Goal: Information Seeking & Learning: Learn about a topic

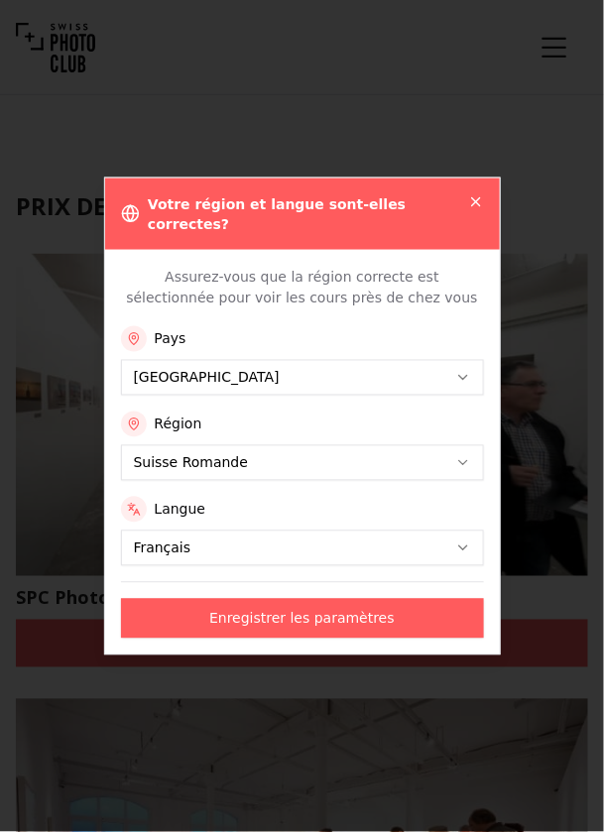
click at [476, 209] on icon "button" at bounding box center [476, 201] width 16 height 16
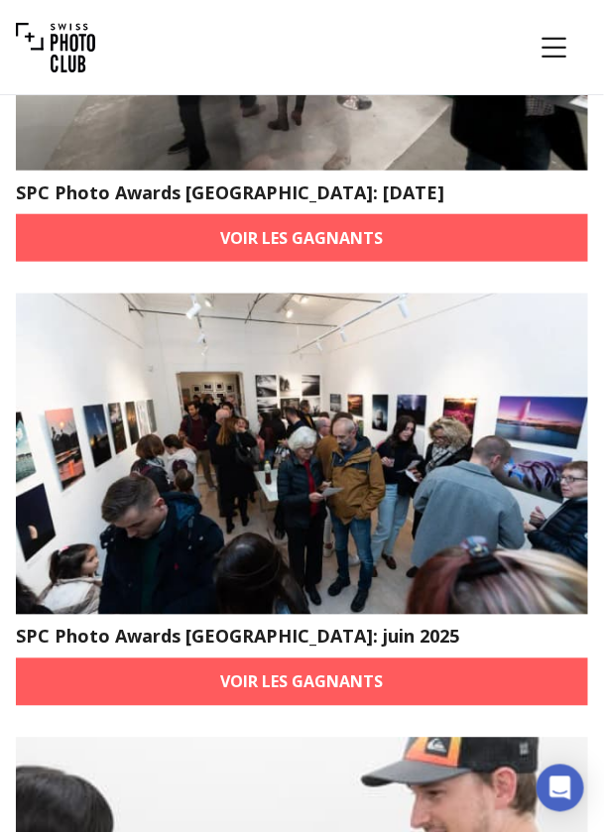
scroll to position [1300, 0]
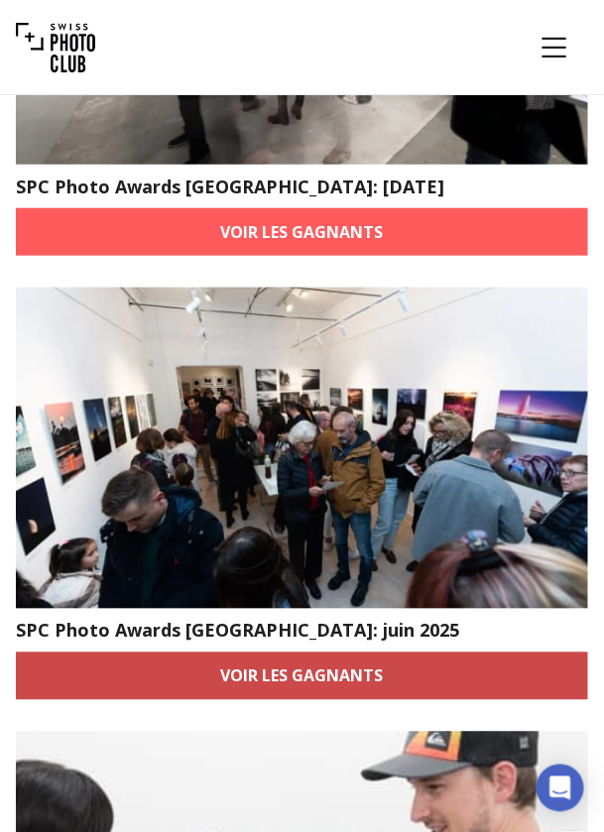
click at [436, 679] on link "Voir les gagnants" at bounding box center [302, 676] width 572 height 48
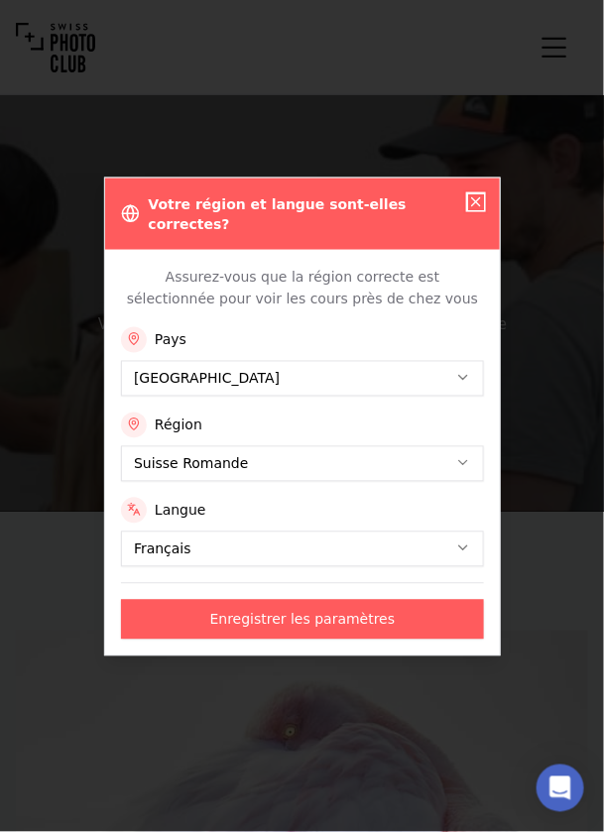
click at [473, 209] on icon "button" at bounding box center [476, 201] width 16 height 16
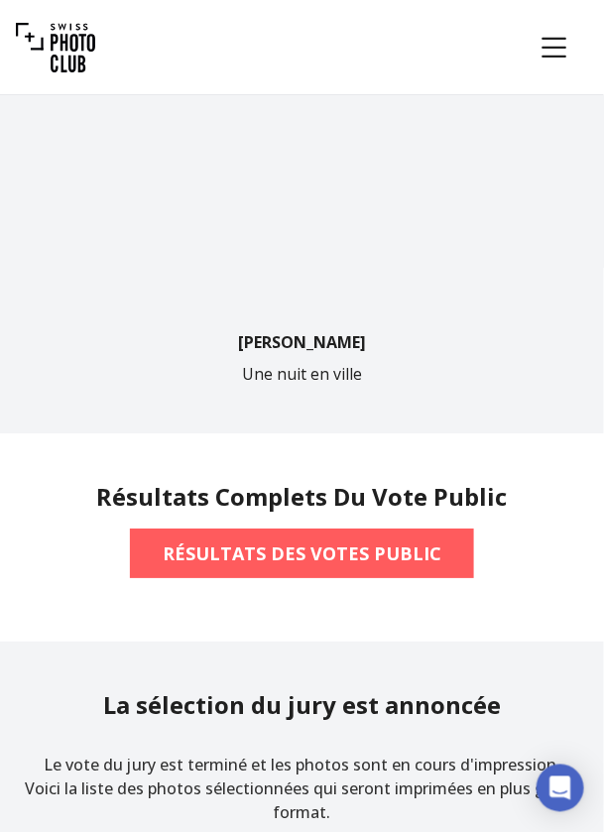
scroll to position [3011, 0]
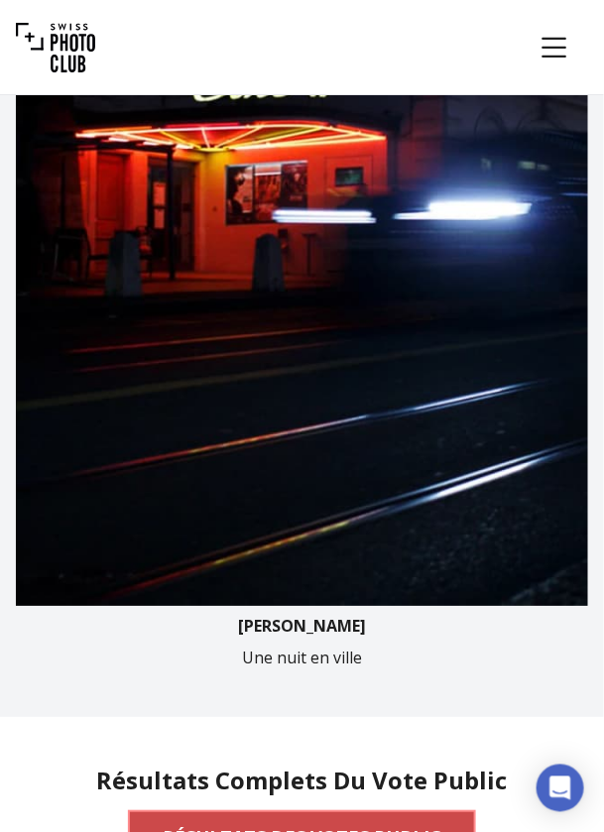
click at [438, 815] on span "RÉSULTATS DES VOTES PUBLIC" at bounding box center [302, 837] width 310 height 44
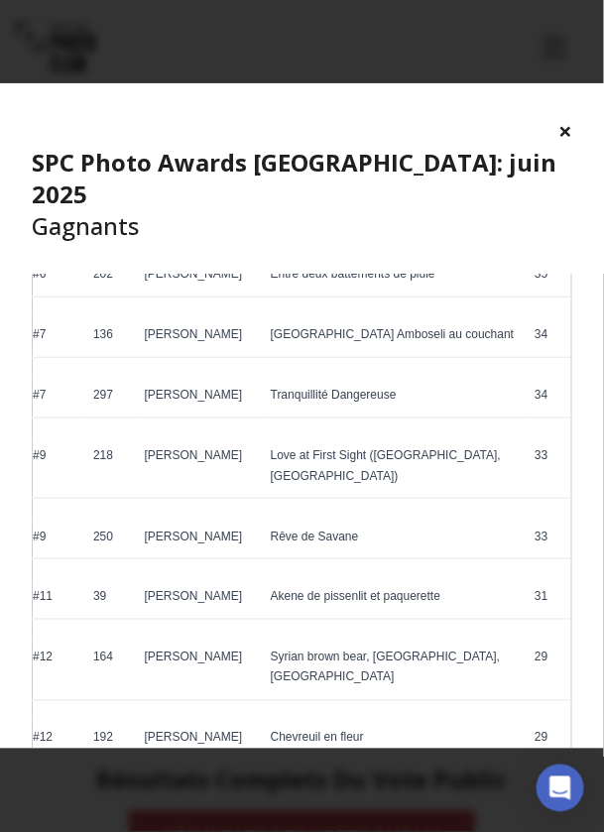
scroll to position [684, 0]
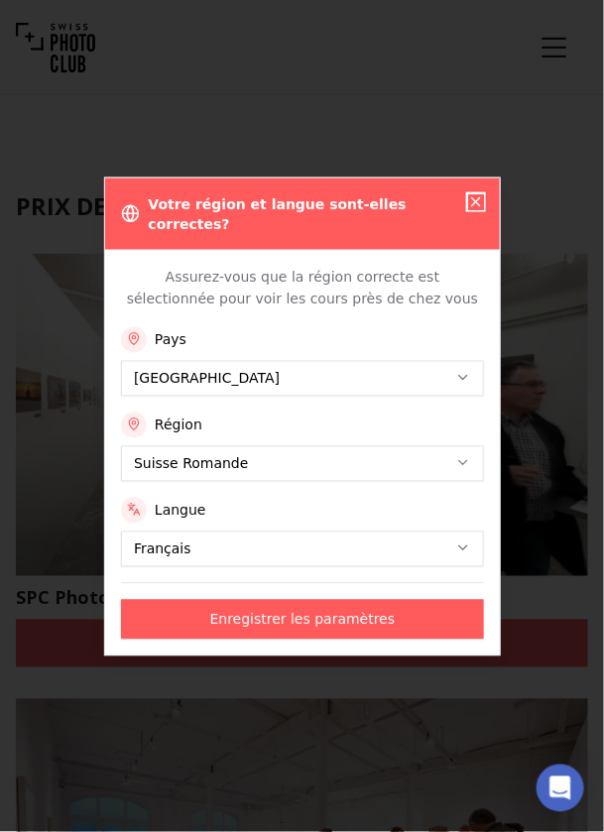
click at [476, 209] on icon "button" at bounding box center [476, 201] width 16 height 16
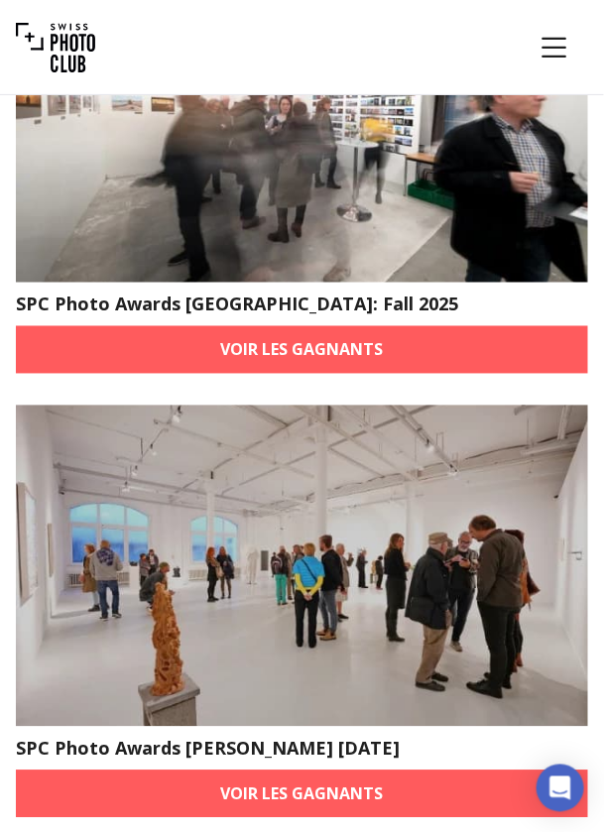
scroll to position [293, 0]
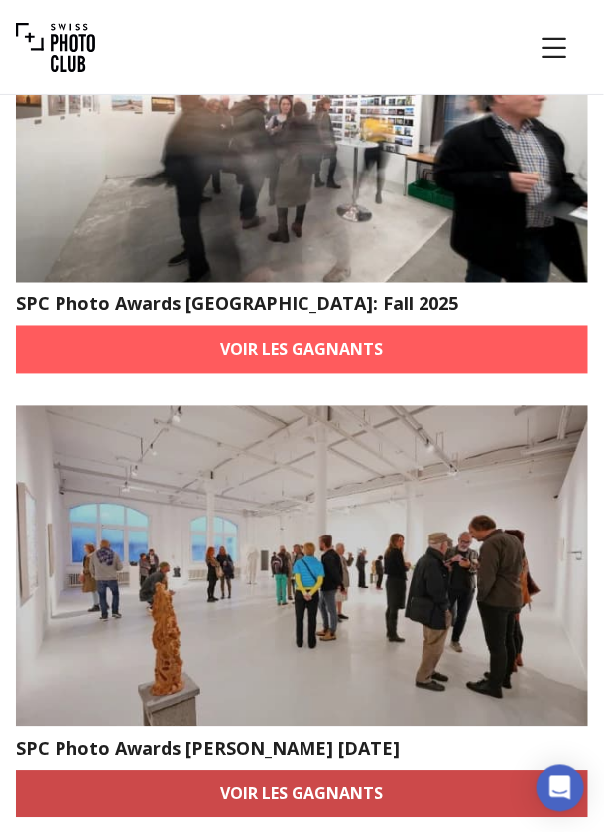
click at [402, 797] on link "Voir les gagnants" at bounding box center [302, 794] width 572 height 48
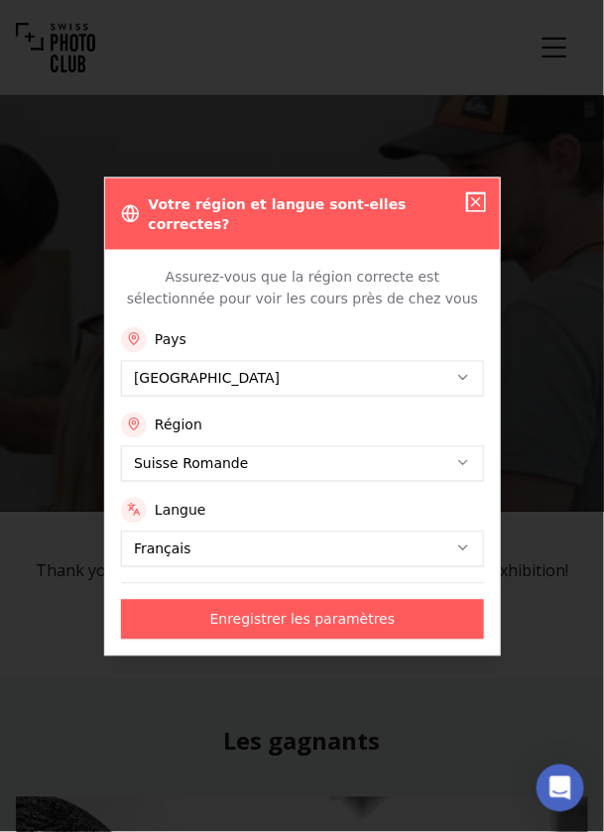
click at [473, 205] on icon "button" at bounding box center [476, 201] width 8 height 8
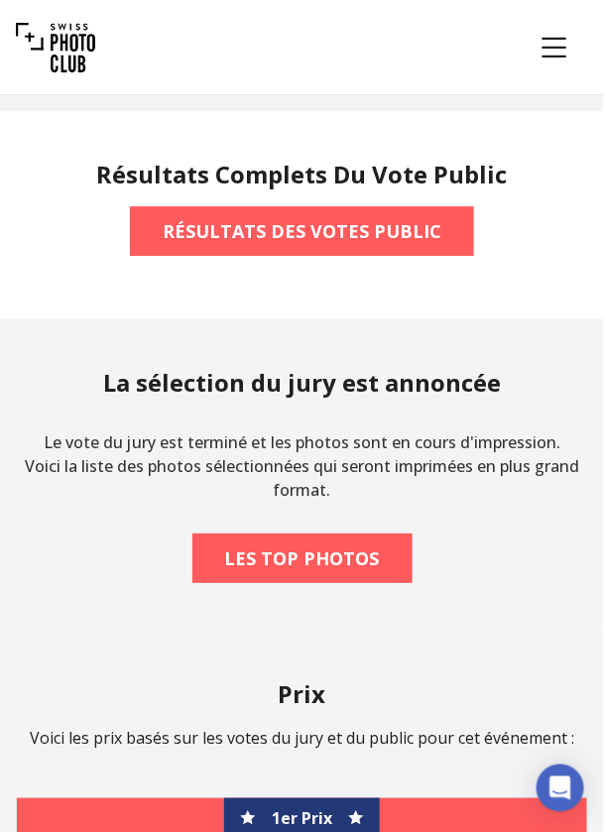
scroll to position [4298, 0]
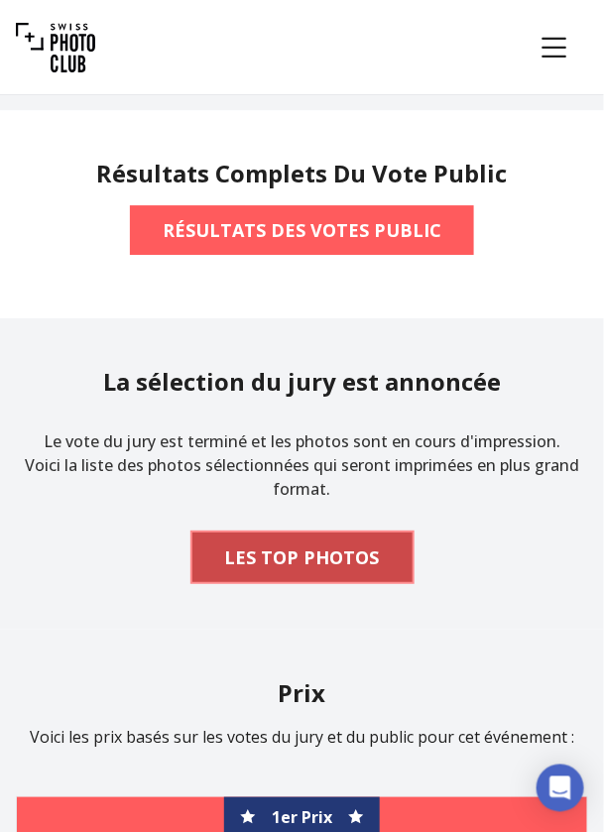
click at [385, 579] on span "LES TOP PHOTOS" at bounding box center [302, 557] width 186 height 44
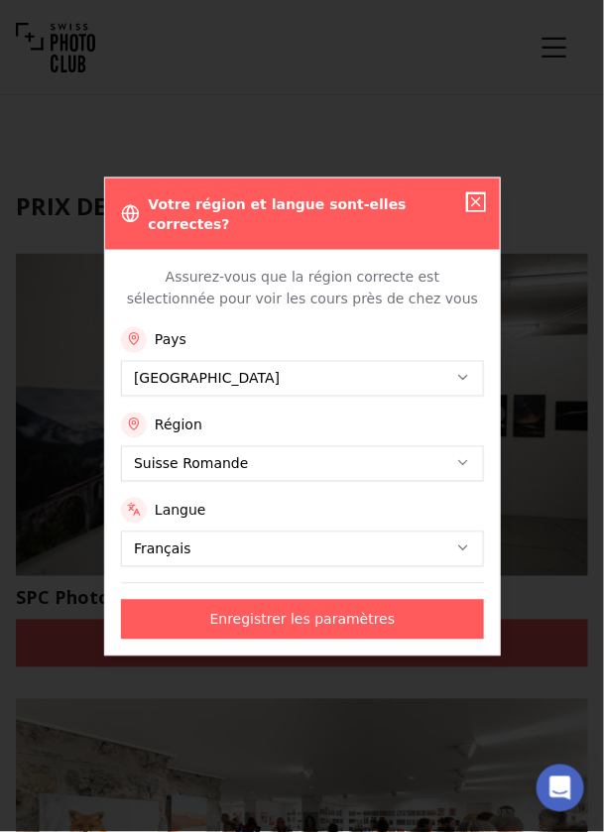
click at [477, 209] on icon "button" at bounding box center [476, 201] width 16 height 16
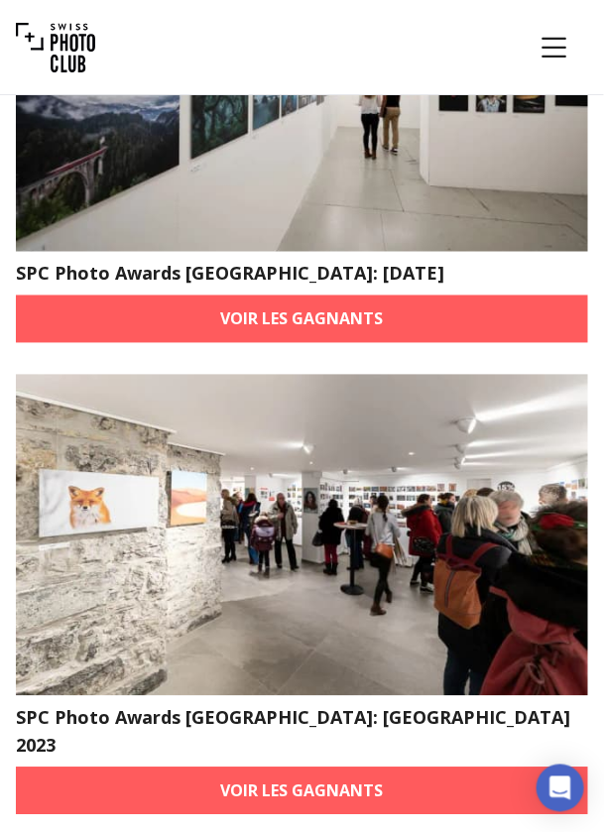
scroll to position [330, 0]
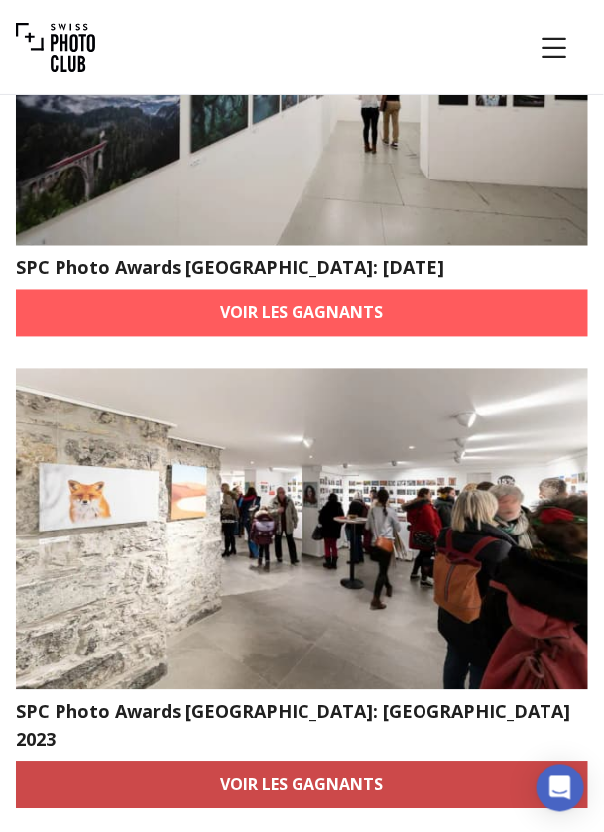
click at [400, 764] on link "Voir les gagnants" at bounding box center [302, 785] width 572 height 48
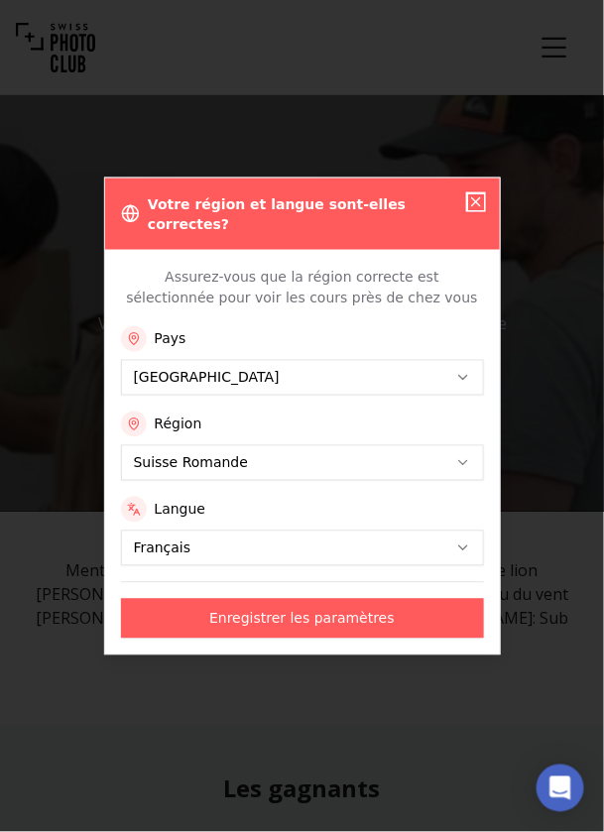
click at [472, 205] on icon "button" at bounding box center [476, 201] width 8 height 8
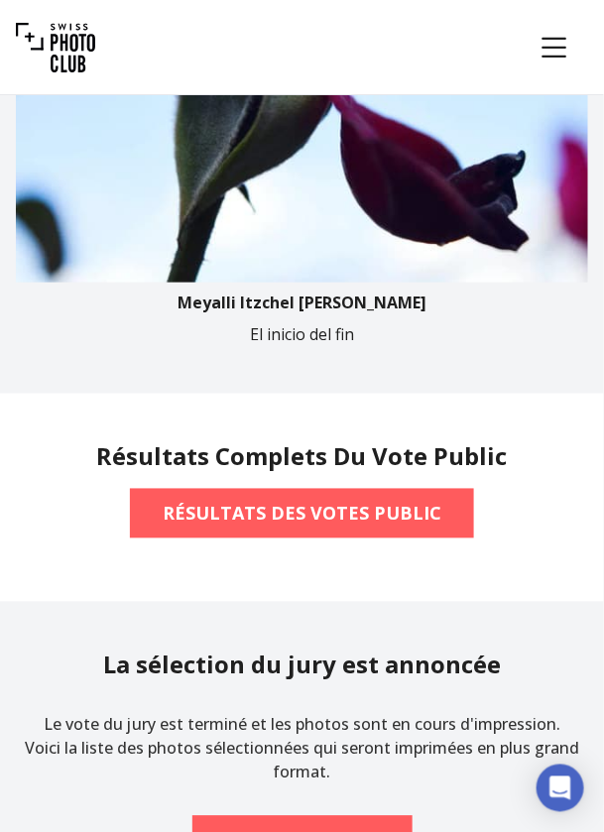
scroll to position [3670, 0]
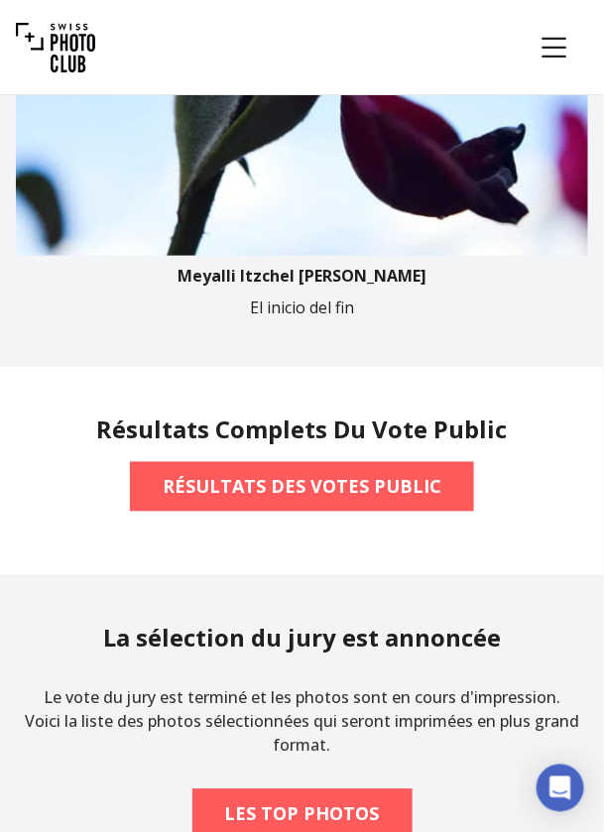
click at [490, 654] on h2 "La sélection du jury est annoncée" at bounding box center [301, 638] width 397 height 32
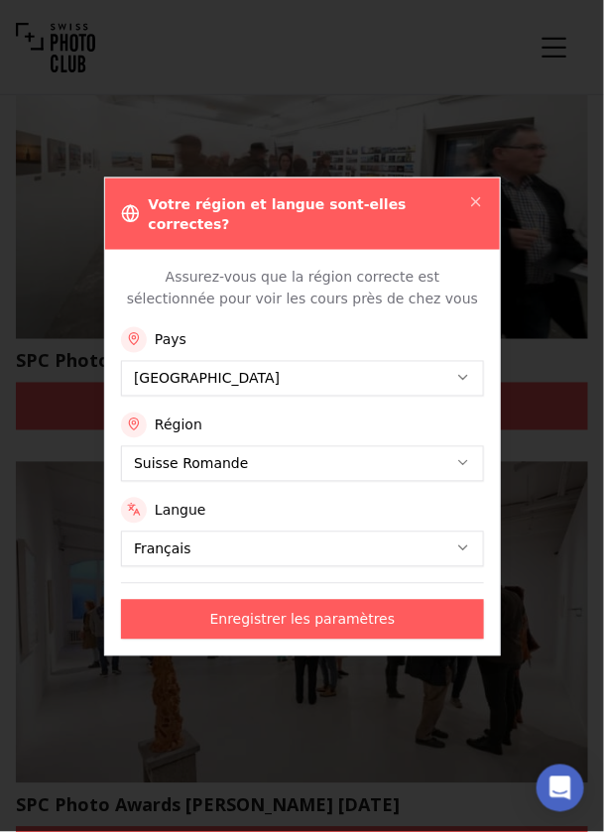
scroll to position [241, 0]
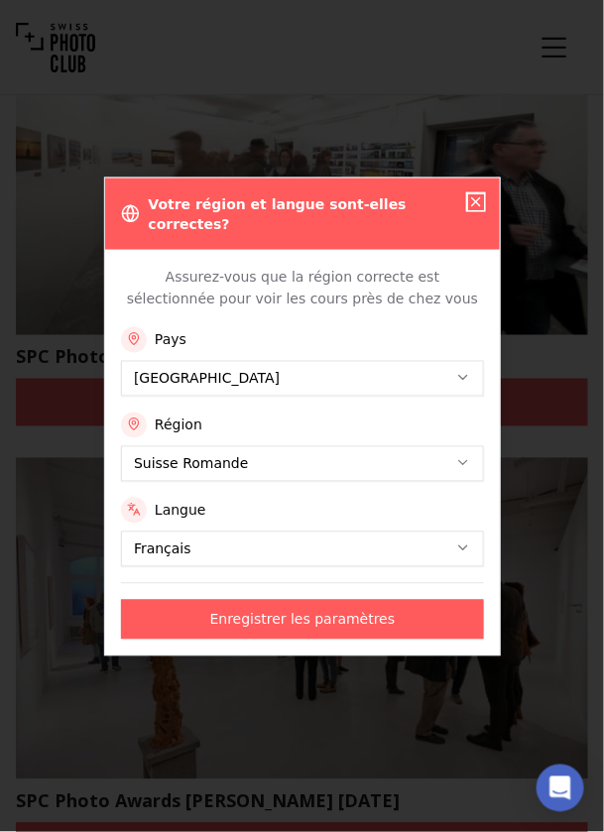
click at [476, 209] on icon "button" at bounding box center [476, 201] width 16 height 16
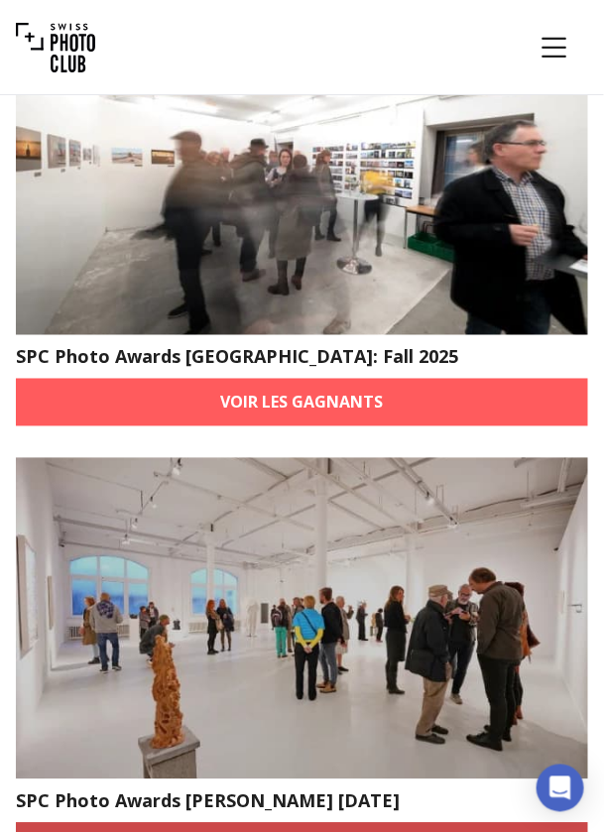
click at [387, 831] on link "Voir les gagnants" at bounding box center [302, 847] width 572 height 48
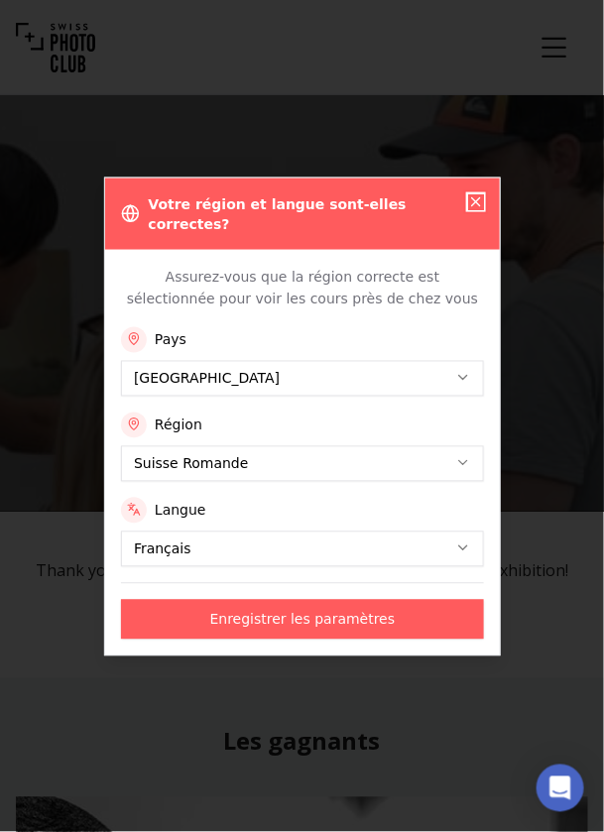
click at [476, 205] on icon "button" at bounding box center [476, 201] width 8 height 8
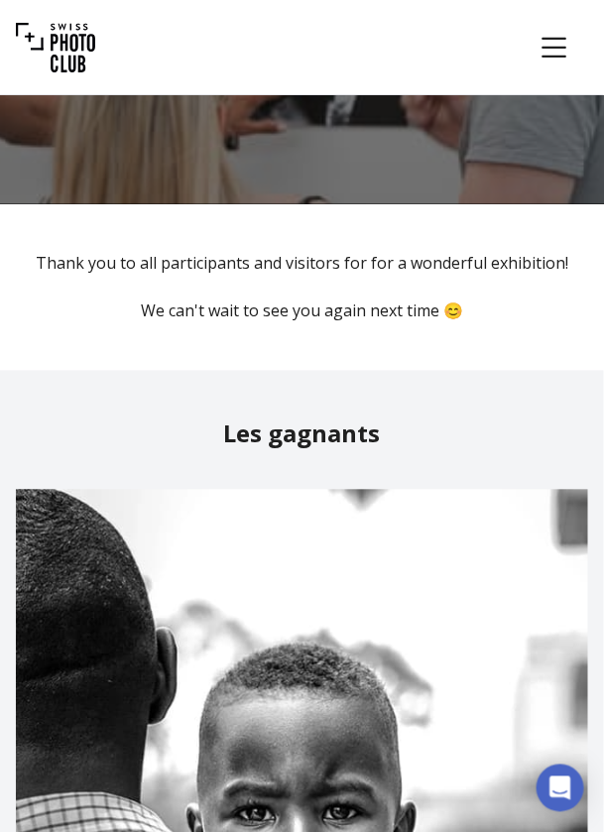
scroll to position [327, 0]
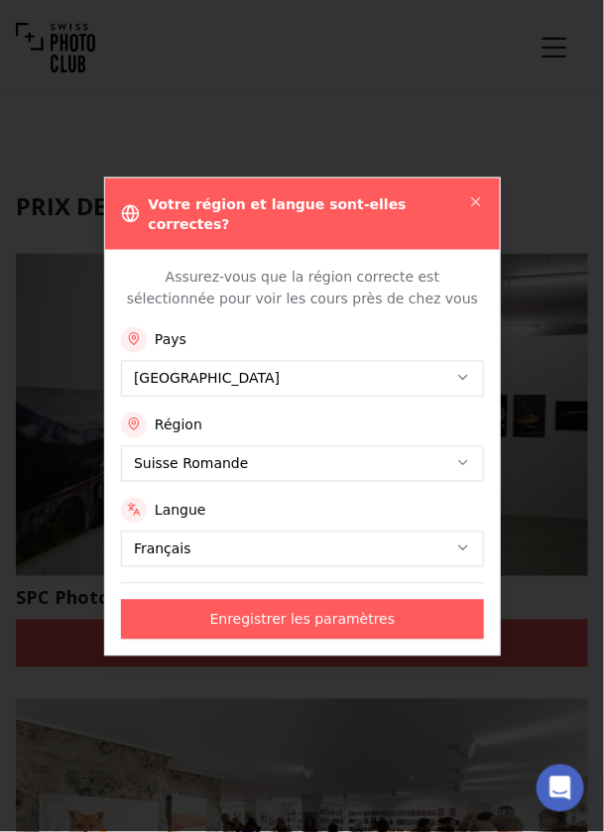
click at [486, 227] on div "Votre région et langue sont-elles correctes?" at bounding box center [302, 212] width 394 height 71
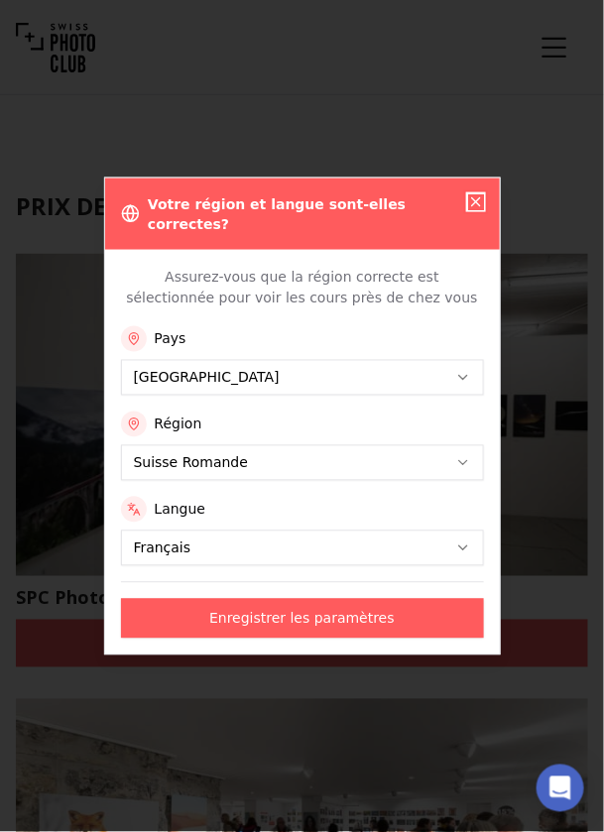
click at [476, 205] on icon "button" at bounding box center [476, 201] width 8 height 8
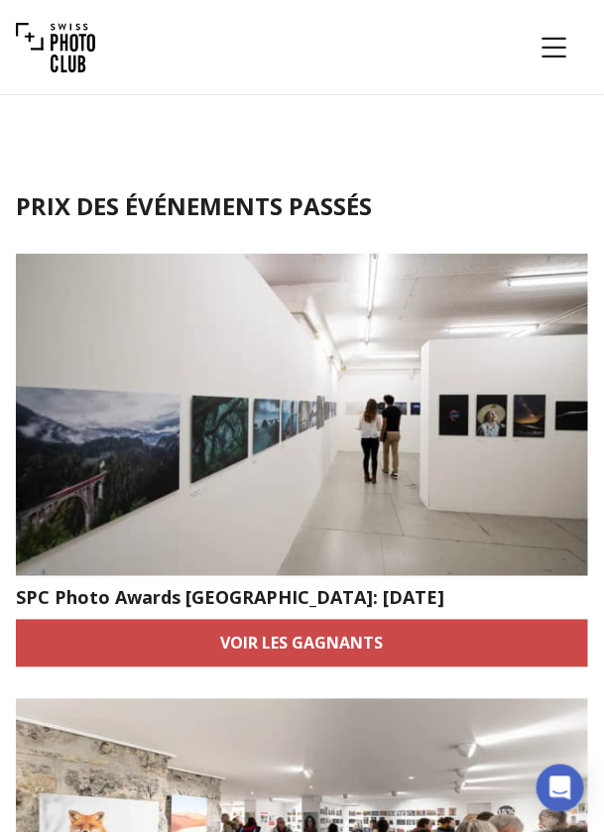
click at [453, 644] on link "Voir les gagnants" at bounding box center [302, 643] width 572 height 48
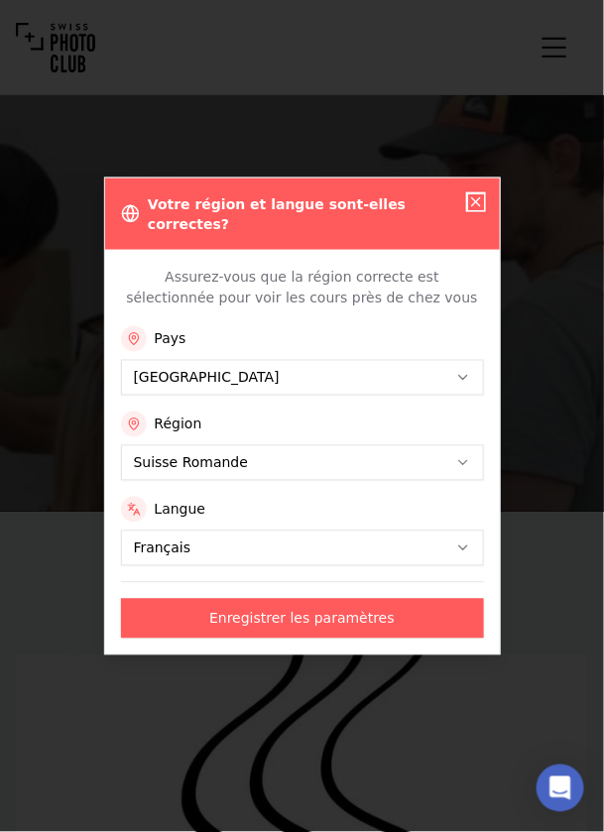
click at [475, 205] on icon "button" at bounding box center [476, 201] width 8 height 8
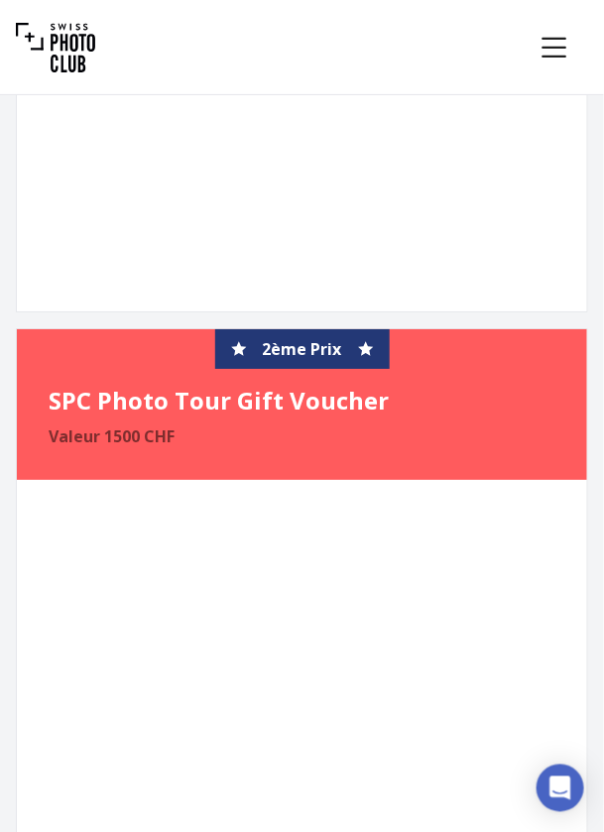
scroll to position [5510, 0]
